Goal: Transaction & Acquisition: Purchase product/service

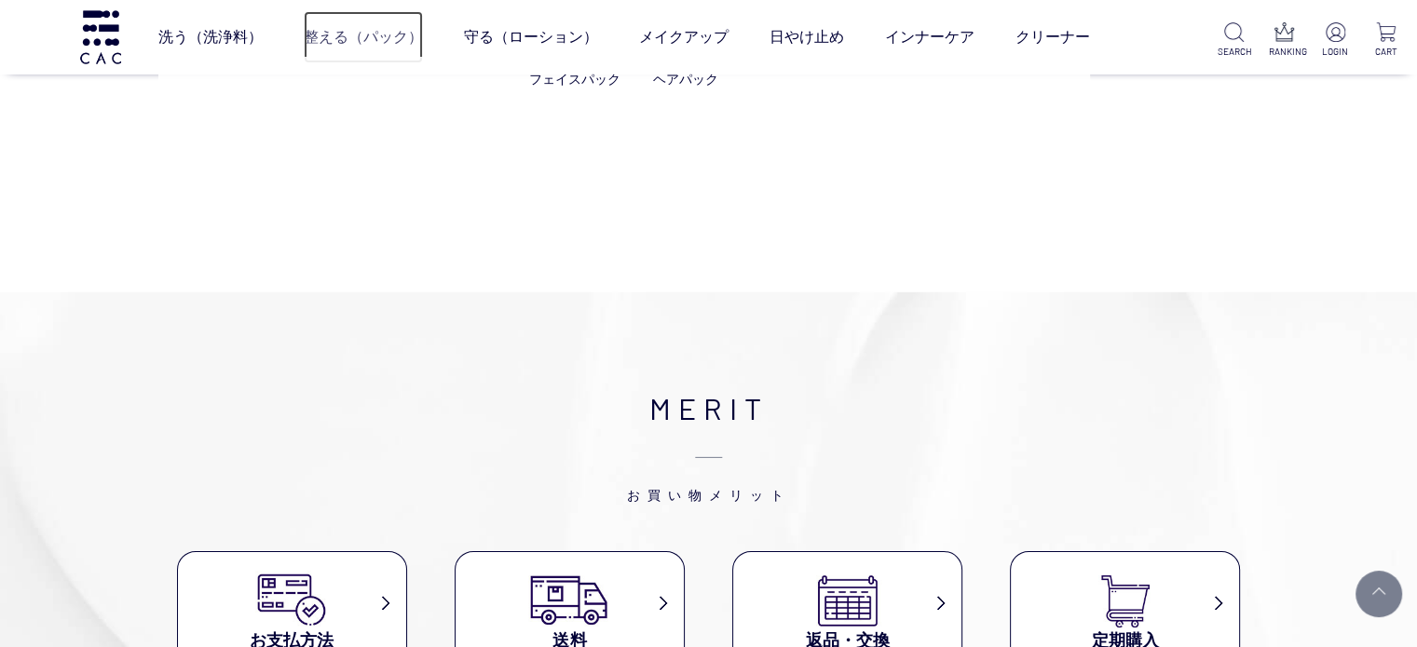
click at [335, 44] on link "整える（パック）" at bounding box center [363, 37] width 119 height 52
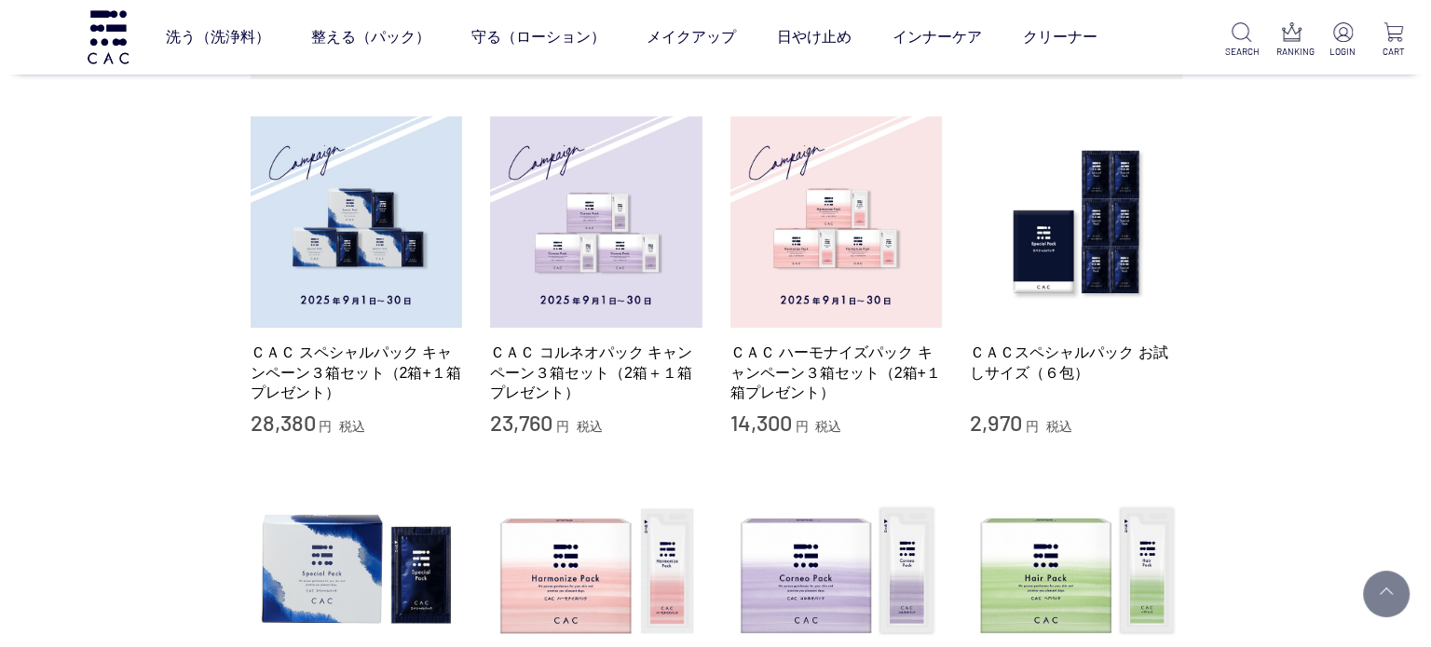
scroll to position [652, 0]
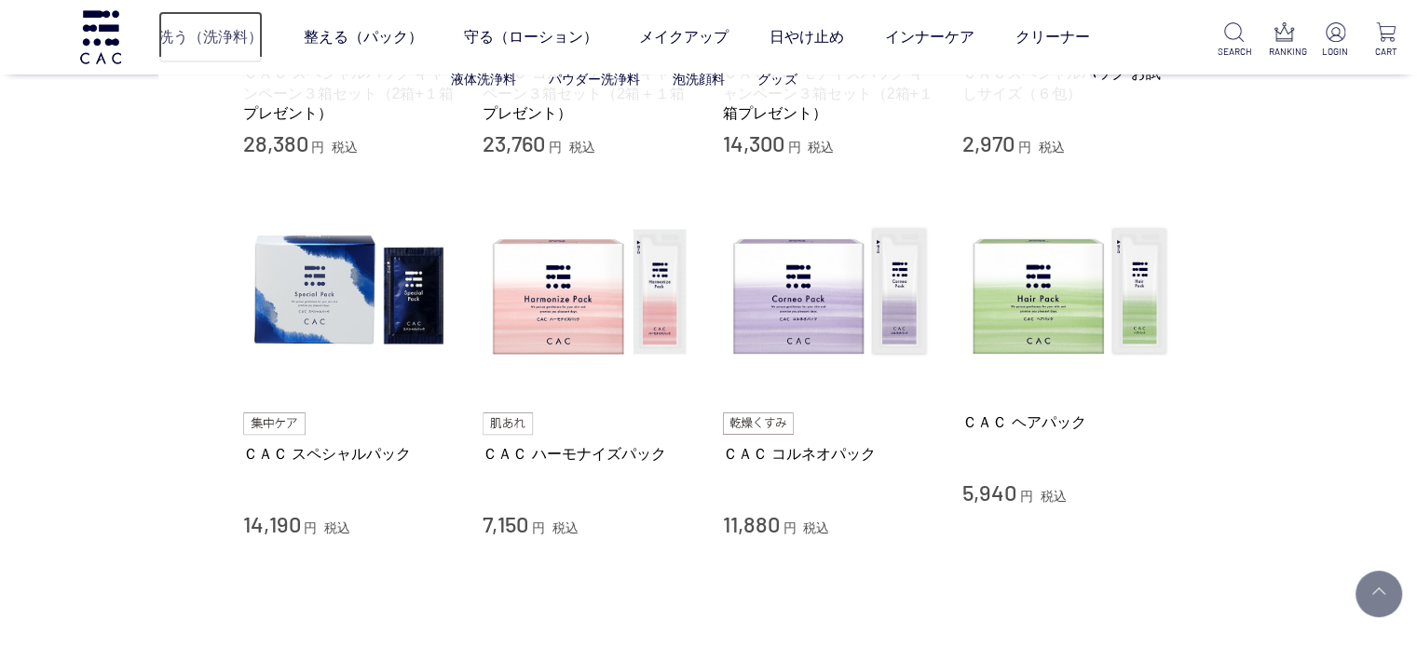
click at [213, 19] on link "洗う（洗浄料）" at bounding box center [210, 37] width 104 height 52
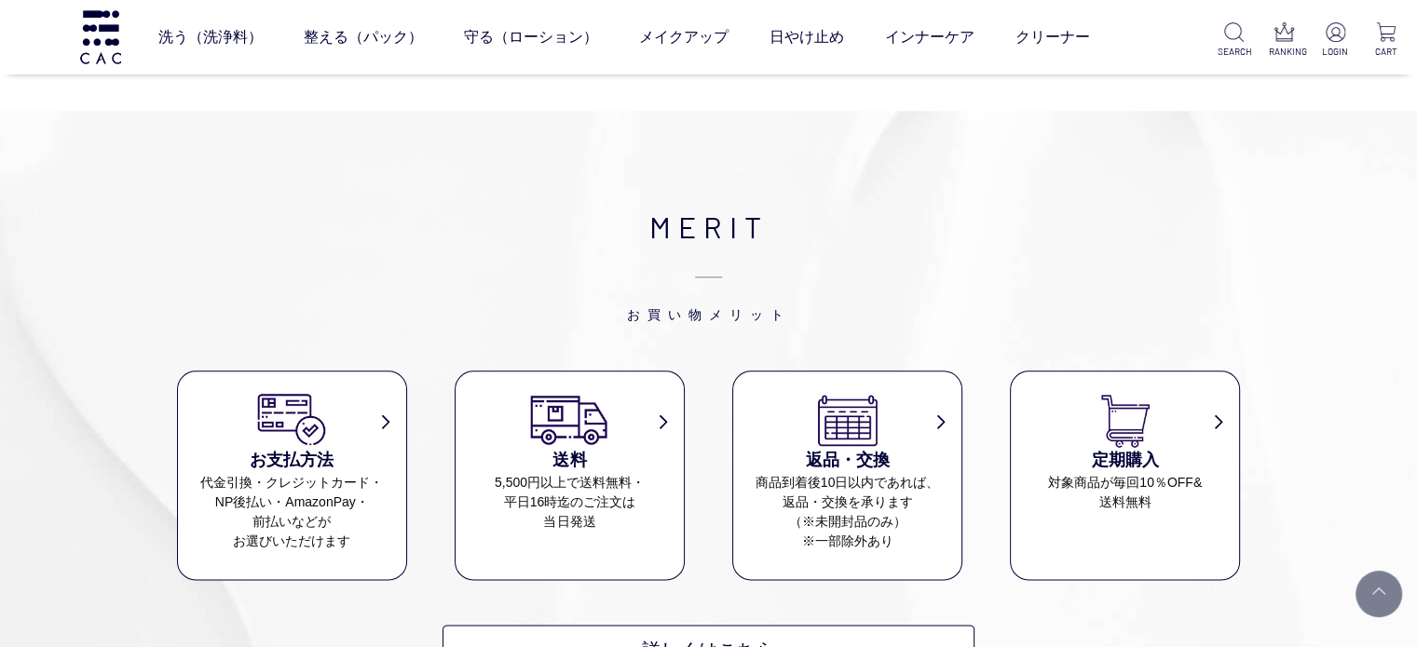
scroll to position [2142, 0]
click at [687, 221] on h2 "MERIT お買い物メリット" at bounding box center [708, 261] width 1063 height 119
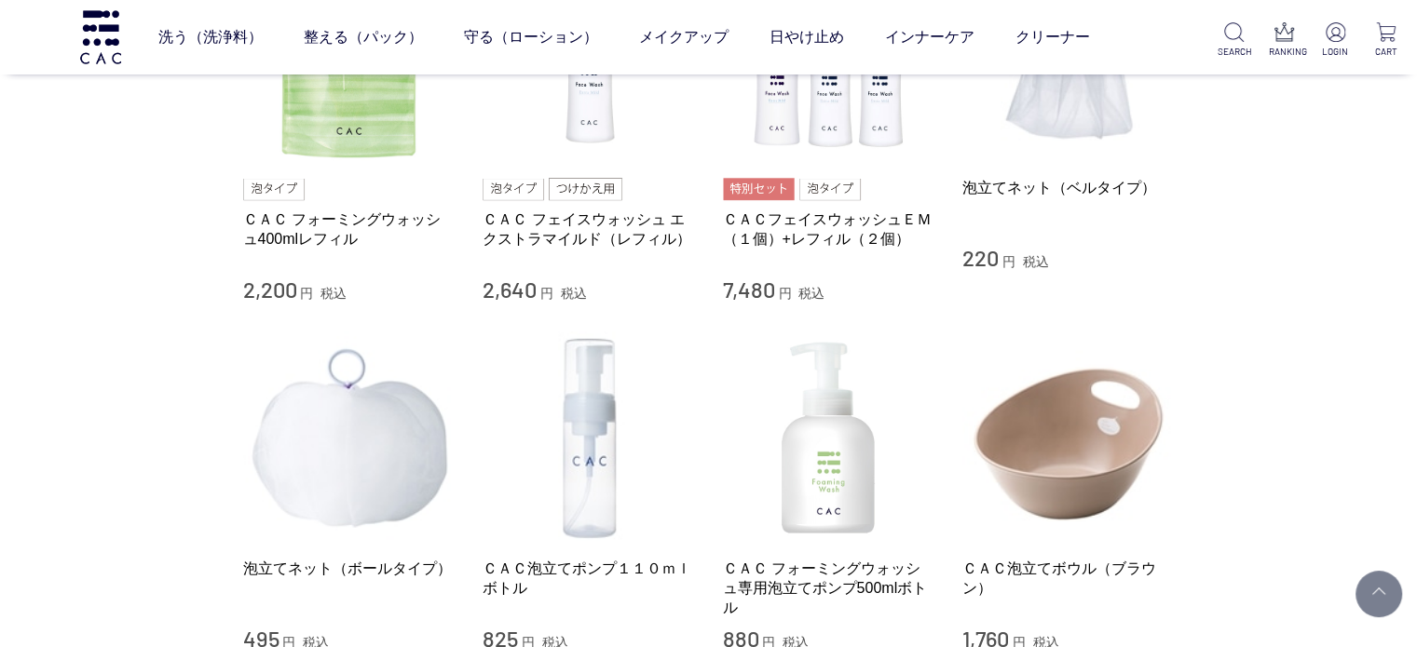
scroll to position [1304, 0]
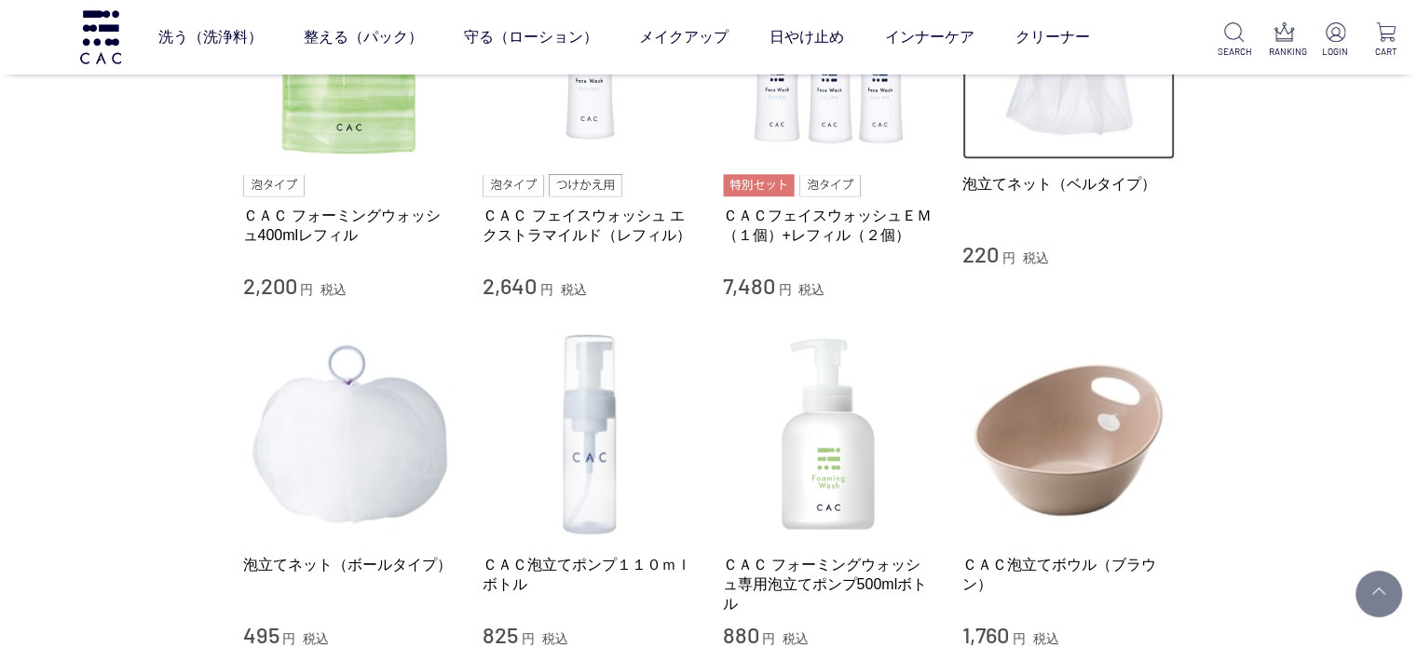
click at [1101, 115] on img at bounding box center [1068, 53] width 212 height 212
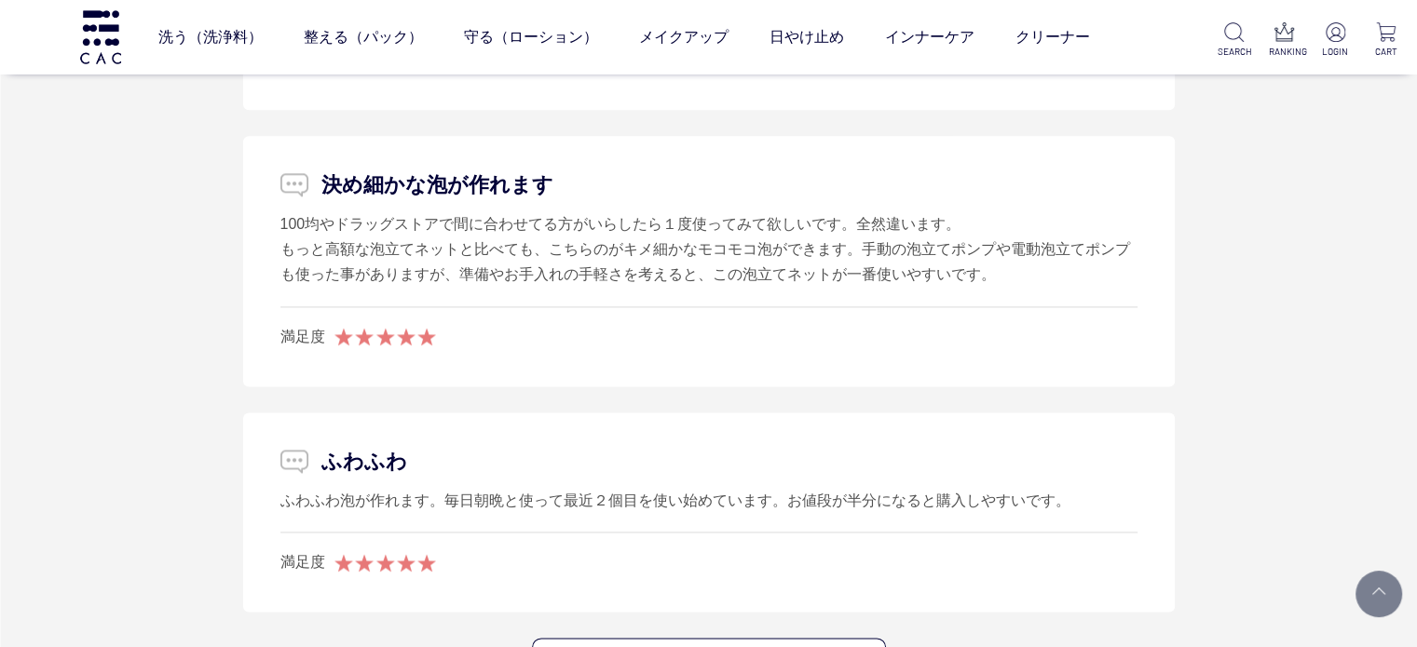
scroll to position [2608, 0]
